Goal: Complete application form: Complete application form

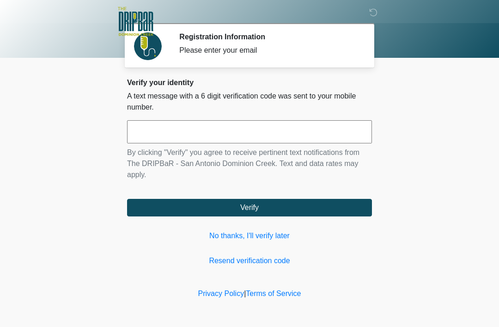
click at [162, 137] on input "text" at bounding box center [249, 131] width 245 height 23
type input "******"
click at [260, 207] on button "Verify" at bounding box center [249, 208] width 245 height 18
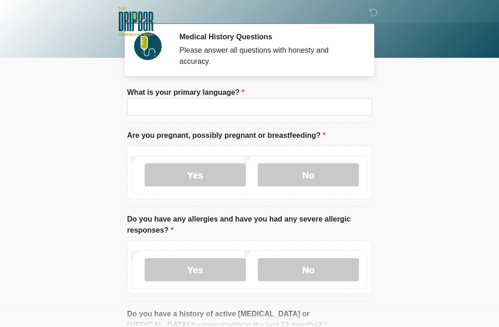
click at [303, 174] on label "No" at bounding box center [308, 174] width 101 height 23
click at [317, 269] on label "No" at bounding box center [308, 269] width 101 height 23
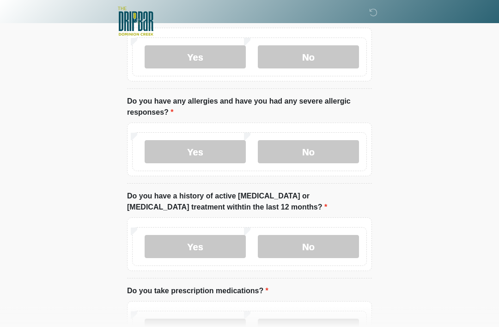
scroll to position [118, 0]
click at [325, 248] on label "No" at bounding box center [308, 245] width 101 height 23
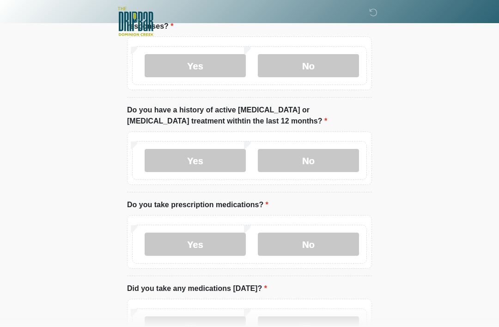
scroll to position [207, 0]
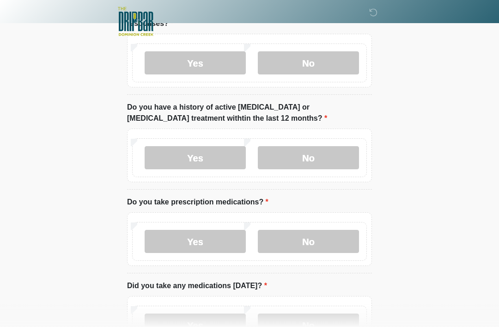
click at [211, 246] on label "Yes" at bounding box center [195, 241] width 101 height 23
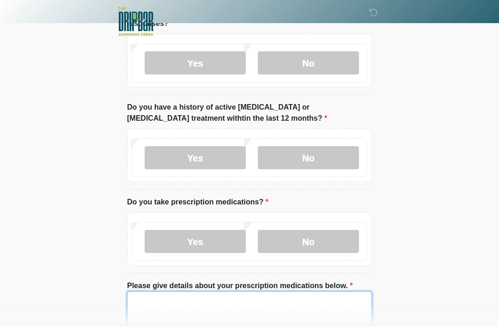
click at [183, 310] on textarea "Please give details about your prescription medications below." at bounding box center [249, 311] width 245 height 40
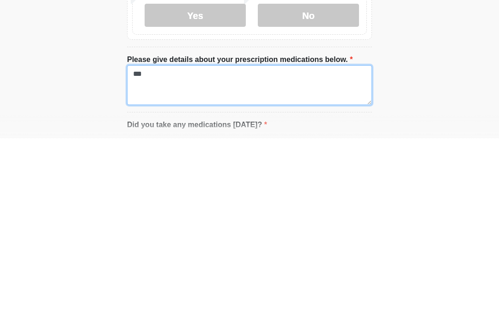
type textarea "***"
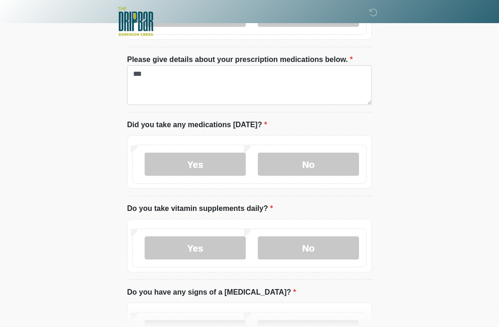
click at [317, 159] on label "No" at bounding box center [308, 163] width 101 height 23
click at [314, 248] on label "No" at bounding box center [308, 247] width 101 height 23
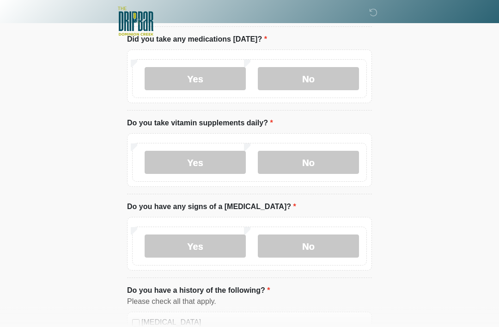
scroll to position [519, 0]
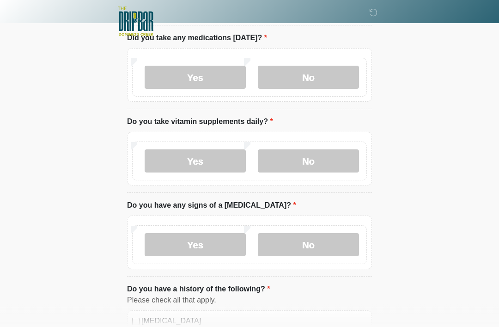
click at [319, 246] on label "No" at bounding box center [308, 244] width 101 height 23
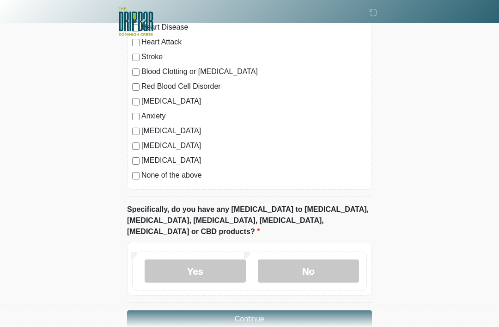
scroll to position [835, 0]
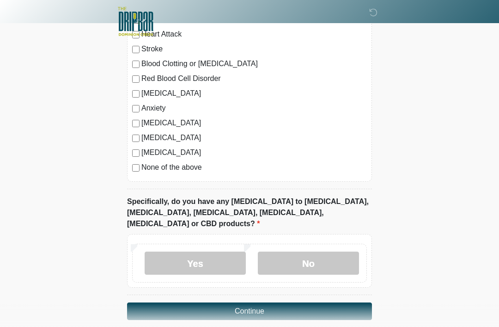
click at [321, 251] on label "No" at bounding box center [308, 262] width 101 height 23
click at [268, 302] on button "Continue" at bounding box center [249, 311] width 245 height 18
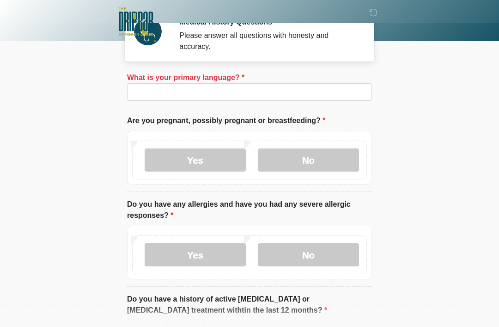
scroll to position [17, 0]
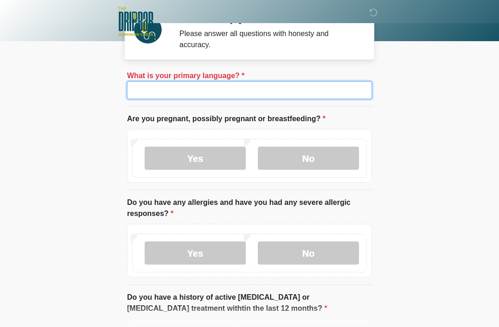
click at [187, 91] on input "What is your primary language?" at bounding box center [249, 90] width 245 height 18
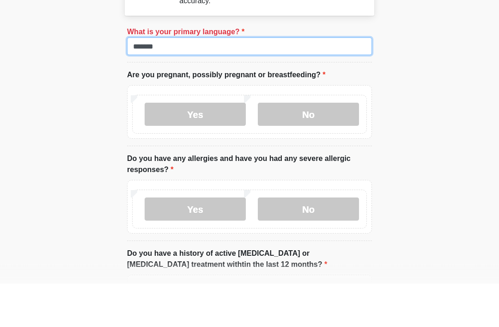
type input "*******"
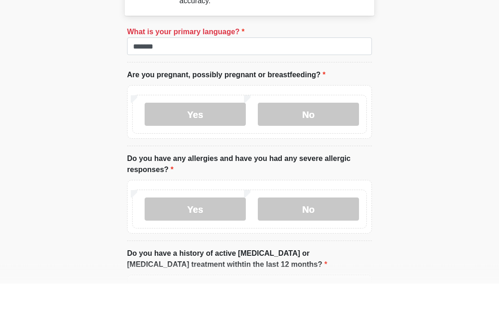
click at [319, 146] on label "No" at bounding box center [308, 157] width 101 height 23
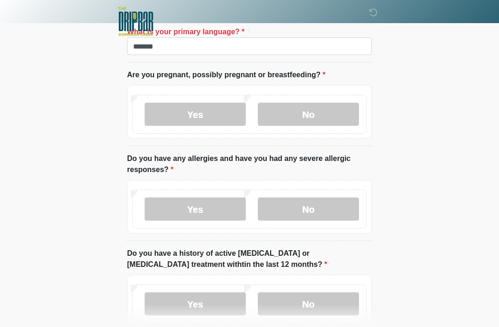
click at [317, 206] on label "No" at bounding box center [308, 208] width 101 height 23
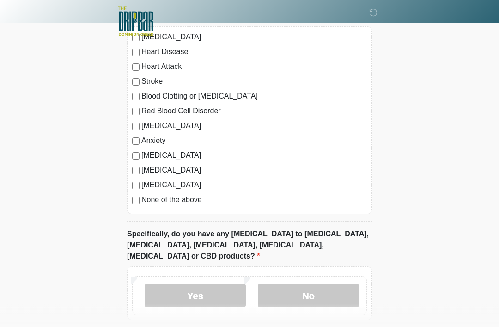
scroll to position [835, 0]
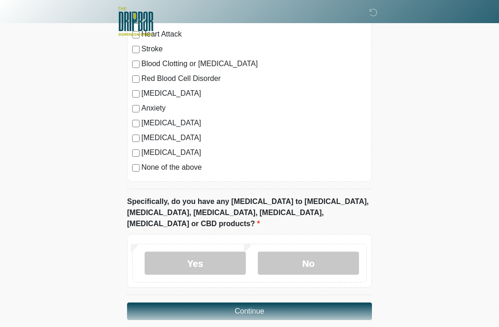
click at [254, 302] on button "Continue" at bounding box center [249, 311] width 245 height 18
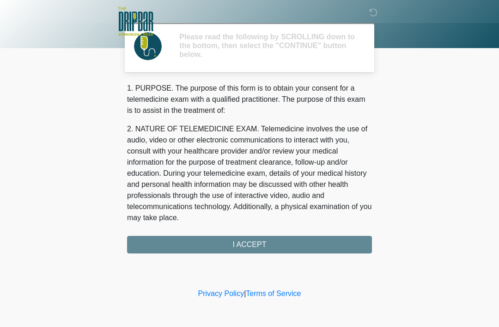
scroll to position [0, 0]
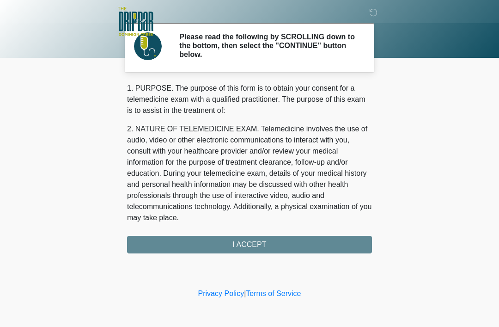
click at [256, 242] on div "1. PURPOSE. The purpose of this form is to obtain your consent for a telemedici…" at bounding box center [249, 168] width 245 height 171
click at [249, 240] on div "1. PURPOSE. The purpose of this form is to obtain your consent for a telemedici…" at bounding box center [249, 168] width 245 height 171
click at [245, 246] on div "1. PURPOSE. The purpose of this form is to obtain your consent for a telemedici…" at bounding box center [249, 168] width 245 height 171
click at [246, 247] on div "1. PURPOSE. The purpose of this form is to obtain your consent for a telemedici…" at bounding box center [249, 168] width 245 height 171
click at [252, 243] on div "1. PURPOSE. The purpose of this form is to obtain your consent for a telemedici…" at bounding box center [249, 168] width 245 height 171
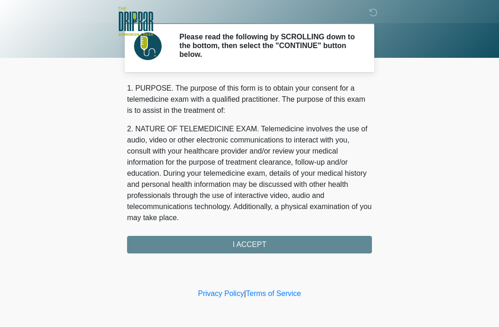
click at [253, 239] on div "1. PURPOSE. The purpose of this form is to obtain your consent for a telemedici…" at bounding box center [249, 168] width 245 height 171
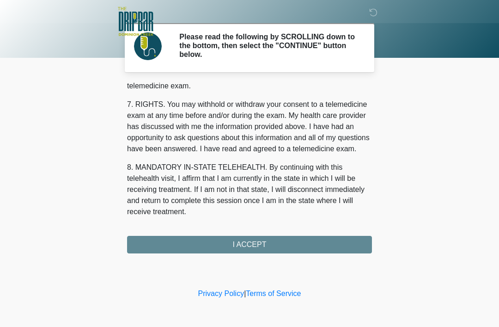
scroll to position [405, 0]
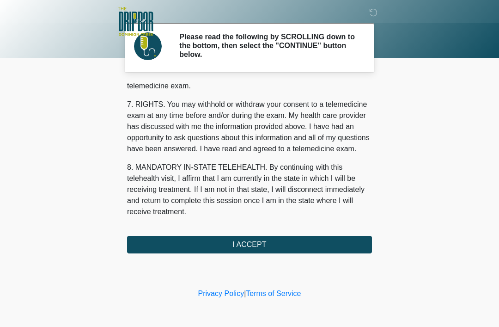
click at [255, 242] on button "I ACCEPT" at bounding box center [249, 245] width 245 height 18
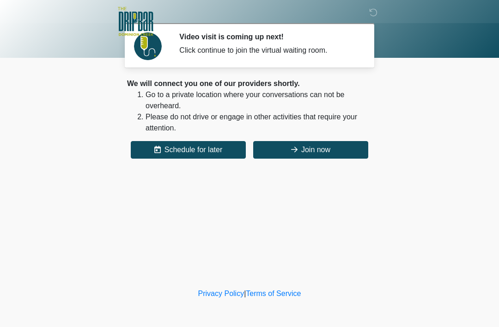
click at [311, 143] on button "Join now" at bounding box center [310, 150] width 115 height 18
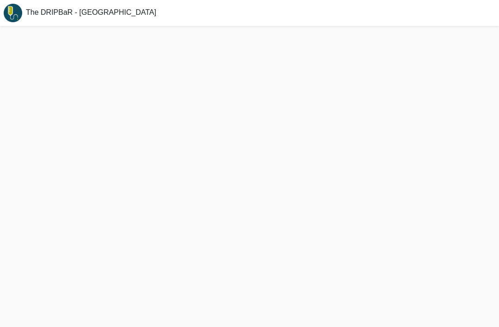
click at [309, 323] on div at bounding box center [249, 176] width 499 height 301
